Goal: Task Accomplishment & Management: Use online tool/utility

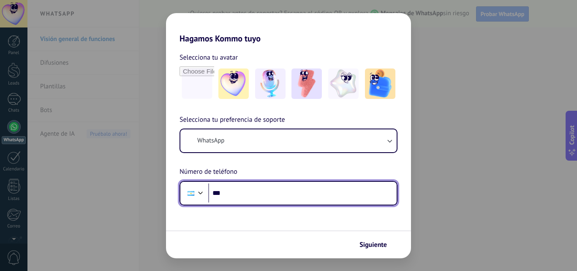
click at [337, 202] on input "***" at bounding box center [302, 192] width 188 height 19
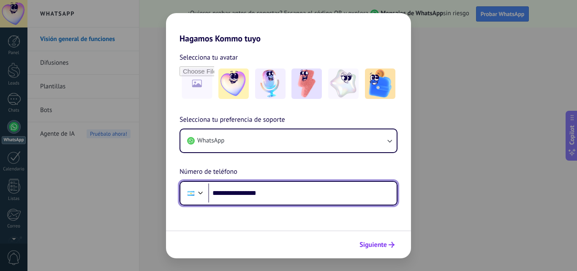
type input "**********"
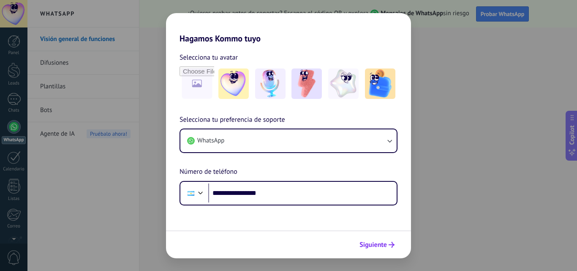
click at [369, 247] on span "Siguiente" at bounding box center [372, 245] width 27 height 6
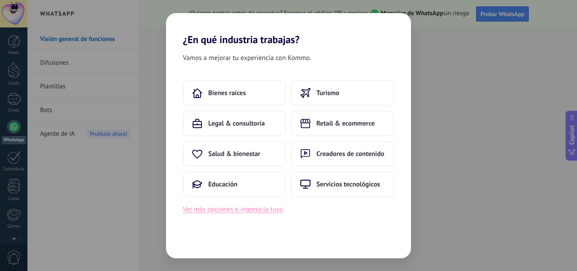
click at [263, 209] on button "Ver más opciones o ingresa la tuya" at bounding box center [233, 209] width 100 height 11
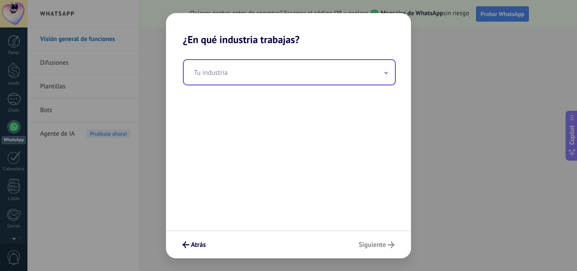
click at [386, 74] on span at bounding box center [386, 72] width 4 height 8
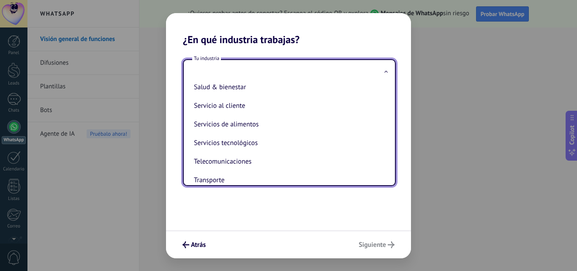
scroll to position [205, 0]
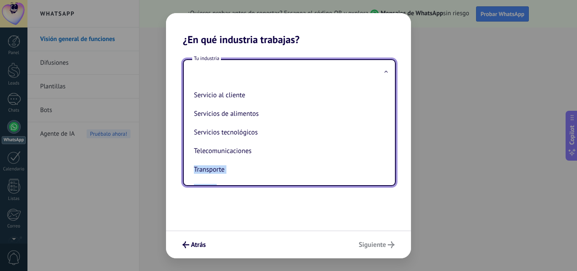
drag, startPoint x: 385, startPoint y: 150, endPoint x: 389, endPoint y: 185, distance: 34.9
click at [389, 185] on div "Automotriz Bienes raíces Creadores de contenido Educación Finanzas & seguros Go…" at bounding box center [289, 134] width 211 height 100
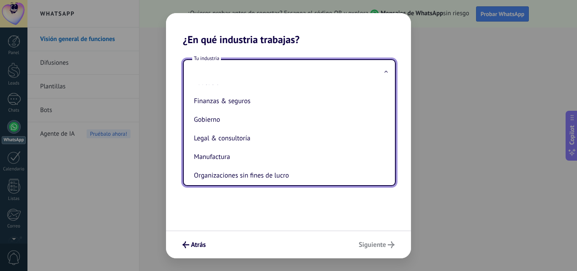
scroll to position [0, 0]
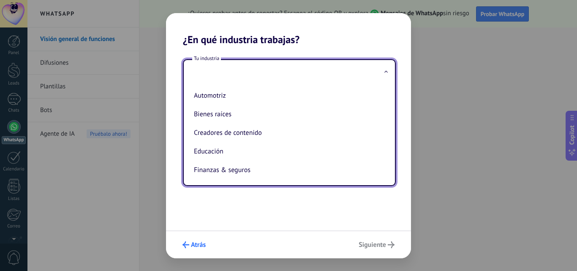
click at [193, 242] on span "Atrás" at bounding box center [198, 245] width 15 height 6
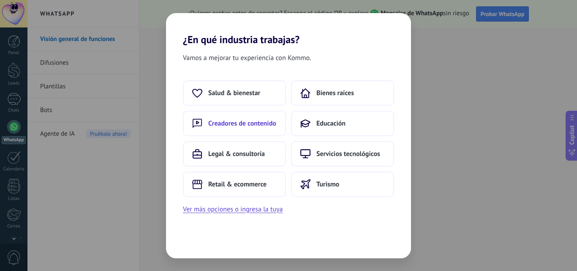
click at [271, 129] on button "Creadores de contenido" at bounding box center [234, 123] width 103 height 25
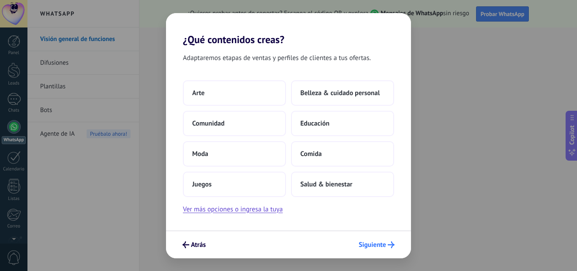
click at [371, 244] on span "Siguiente" at bounding box center [371, 245] width 27 height 6
click at [244, 102] on button "Arte" at bounding box center [234, 92] width 103 height 25
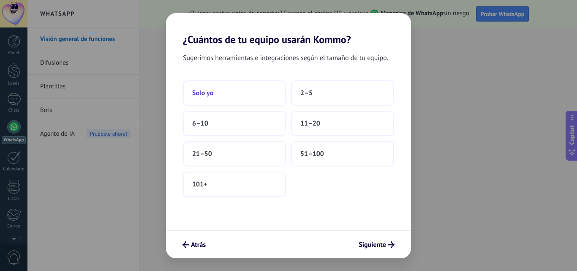
click at [221, 91] on button "Solo yo" at bounding box center [234, 92] width 103 height 25
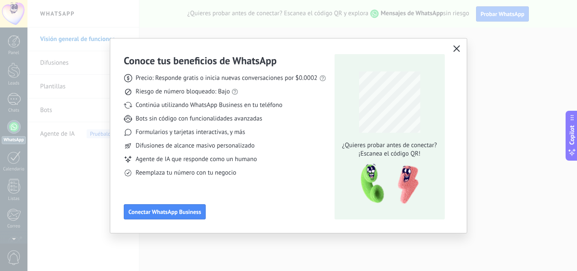
click at [454, 50] on icon "button" at bounding box center [456, 48] width 7 height 7
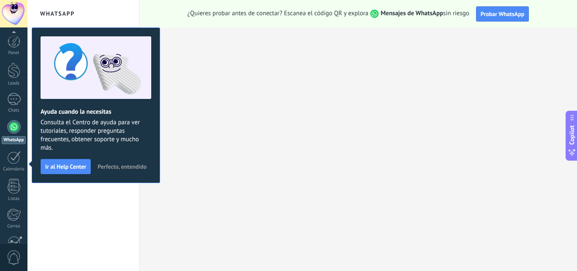
scroll to position [81, 0]
